Goal: Transaction & Acquisition: Purchase product/service

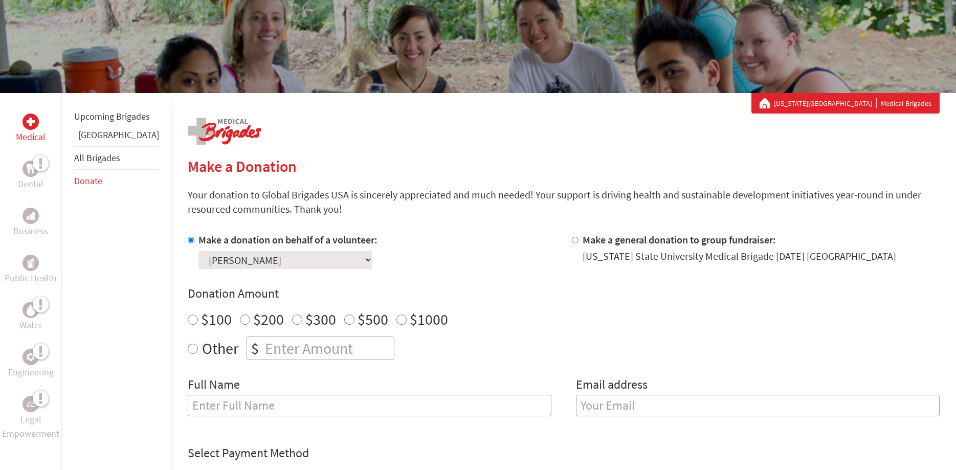
scroll to position [157, 0]
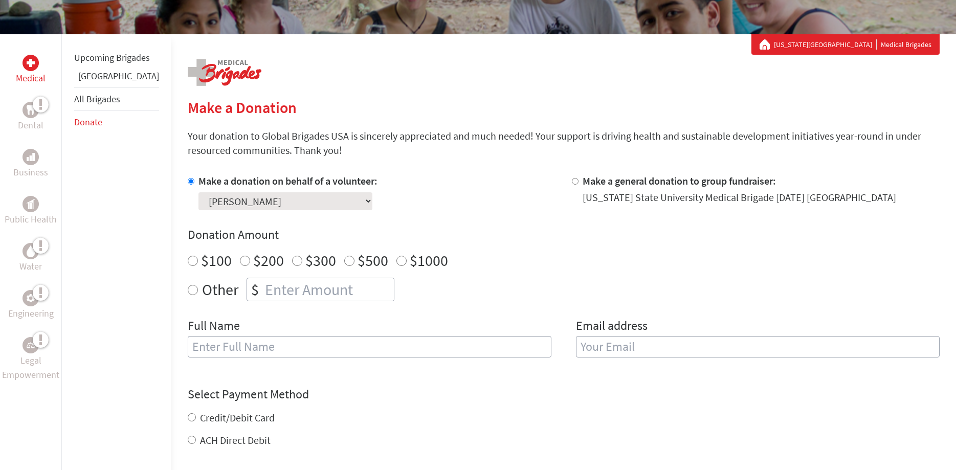
click at [292, 258] on input "$300" at bounding box center [297, 261] width 10 height 10
radio input "true"
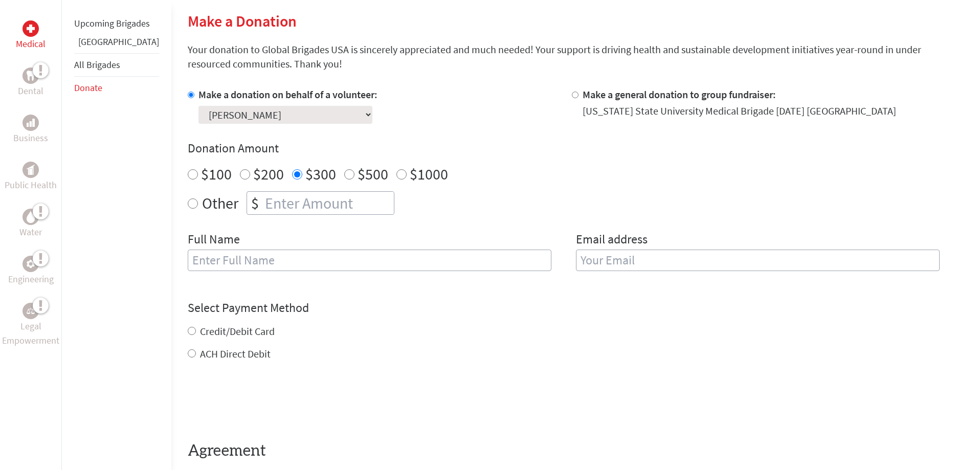
scroll to position [261, 0]
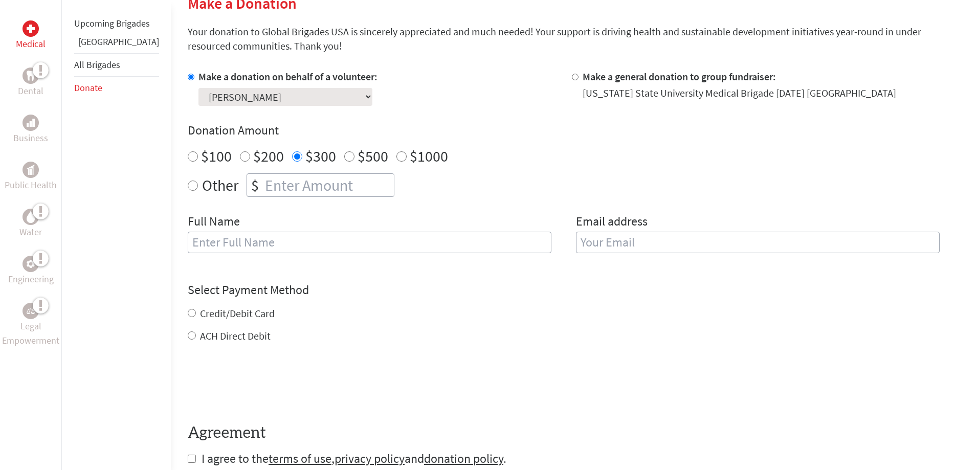
click at [256, 247] on input "text" at bounding box center [370, 242] width 364 height 21
type input "[PERSON_NAME]"
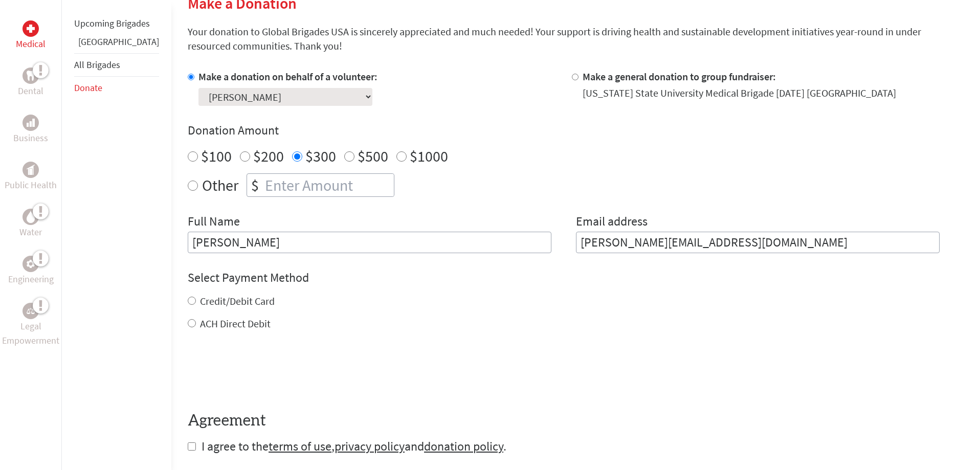
drag, startPoint x: 708, startPoint y: 244, endPoint x: 455, endPoint y: 228, distance: 253.7
click at [576, 232] on input "[PERSON_NAME][EMAIL_ADDRESS][DOMAIN_NAME]" at bounding box center [758, 242] width 364 height 21
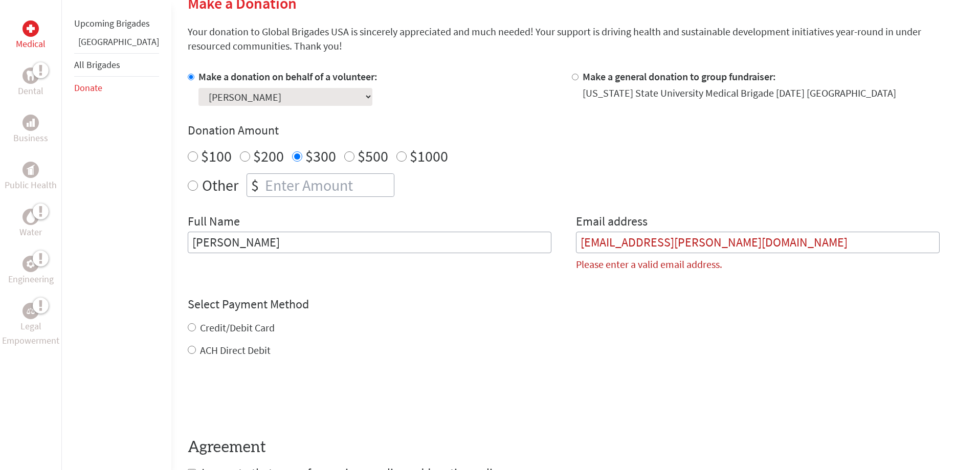
type input "[EMAIL_ADDRESS][PERSON_NAME][DOMAIN_NAME]"
click at [212, 327] on div "Credit/Debit Card ACH Direct Debit" at bounding box center [564, 339] width 752 height 37
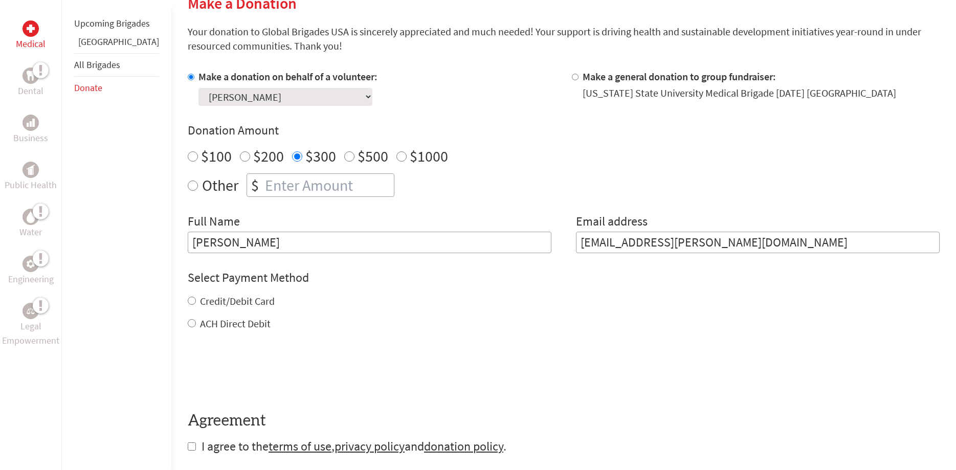
click at [188, 303] on input "Credit/Debit Card" at bounding box center [192, 301] width 8 height 8
radio input "true"
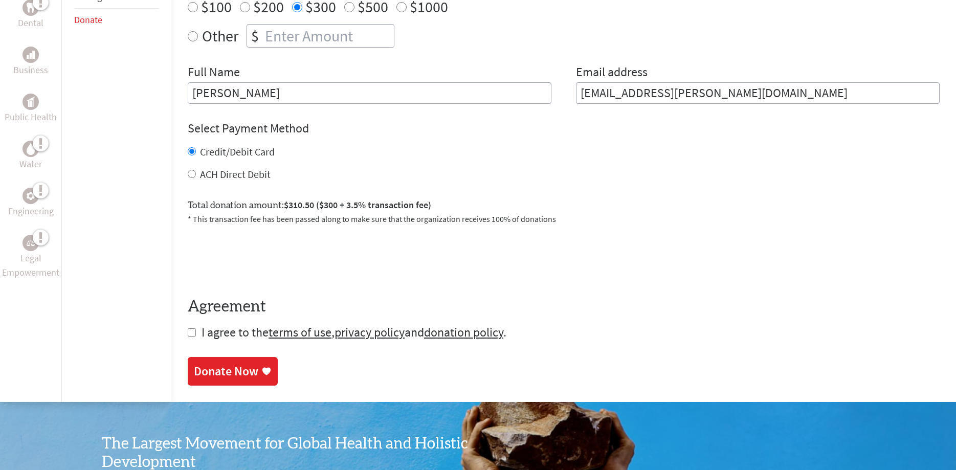
scroll to position [470, 0]
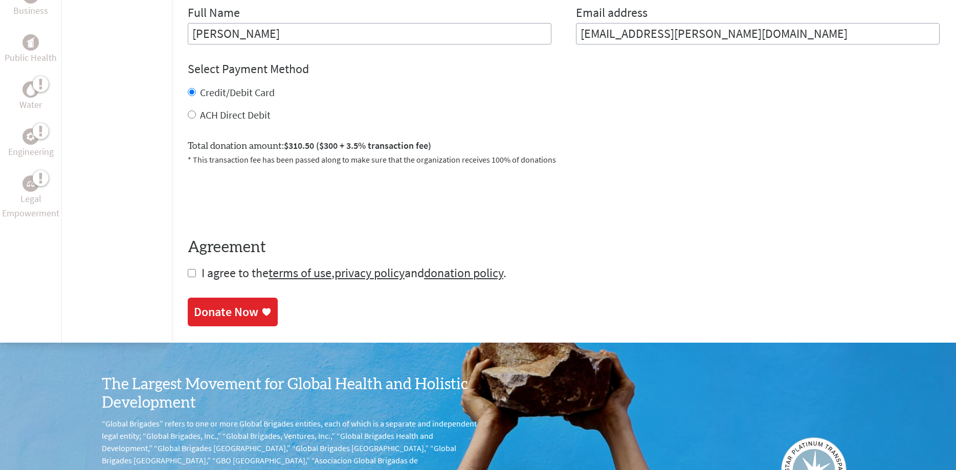
click at [188, 276] on input "checkbox" at bounding box center [192, 273] width 8 height 8
checkbox input "true"
click at [216, 314] on div "Donate Now" at bounding box center [226, 313] width 64 height 16
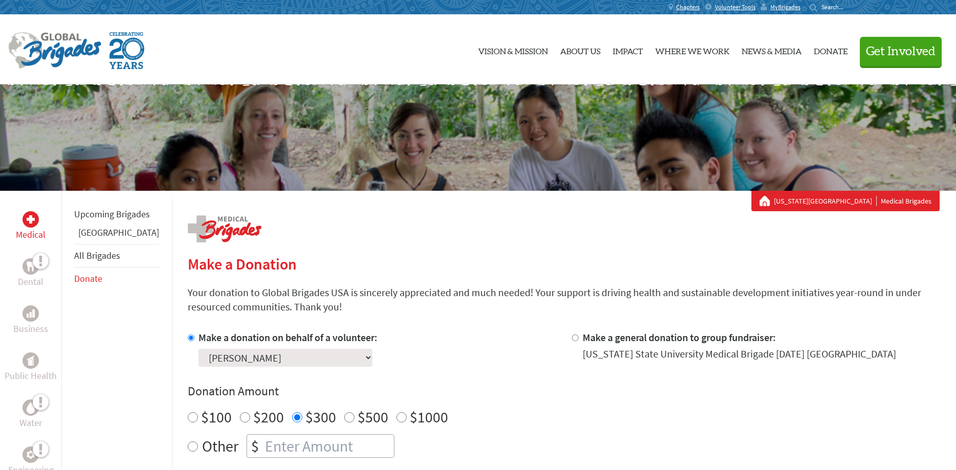
scroll to position [261, 0]
